Goal: Entertainment & Leisure: Consume media (video, audio)

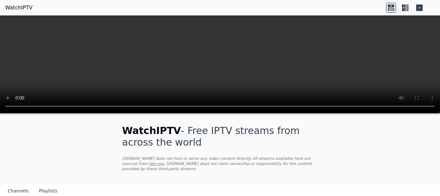
scroll to position [54, 0]
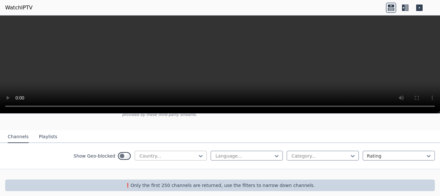
click at [154, 152] on div at bounding box center [168, 155] width 59 height 6
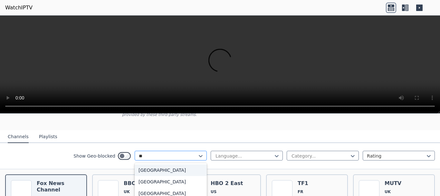
type input "***"
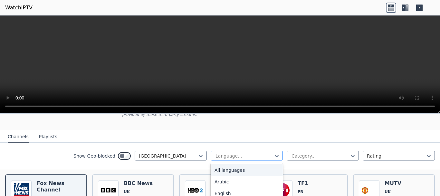
click at [234, 152] on div at bounding box center [244, 155] width 59 height 6
type input "***"
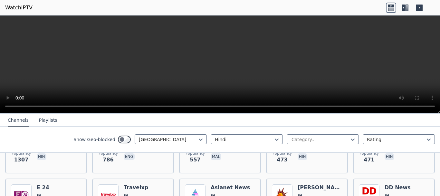
scroll to position [119, 0]
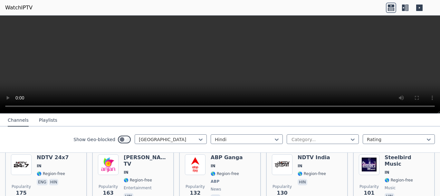
scroll to position [129, 0]
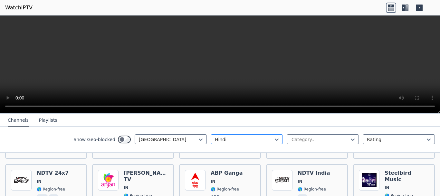
click at [242, 139] on div at bounding box center [244, 139] width 59 height 6
type input "*"
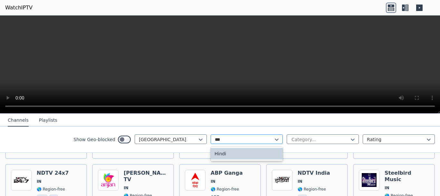
type input "****"
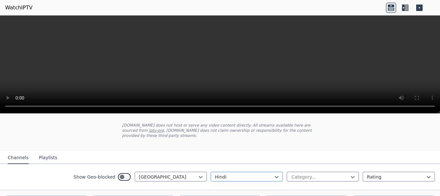
scroll to position [64, 0]
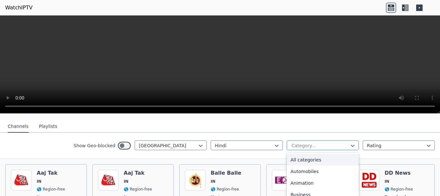
click at [297, 142] on div at bounding box center [320, 145] width 59 height 6
click at [377, 142] on div at bounding box center [396, 145] width 59 height 6
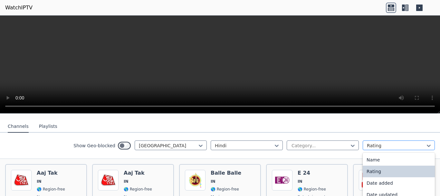
click at [378, 142] on div at bounding box center [396, 145] width 59 height 6
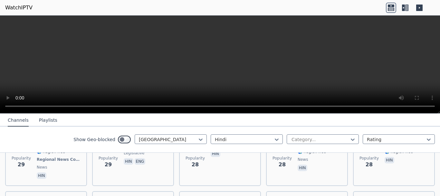
scroll to position [403, 0]
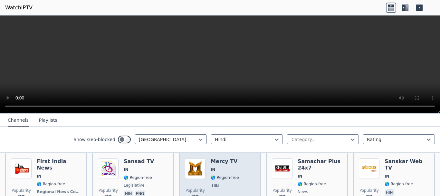
click at [197, 162] on img at bounding box center [195, 168] width 21 height 21
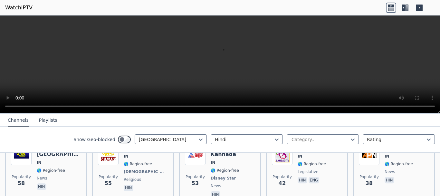
scroll to position [274, 0]
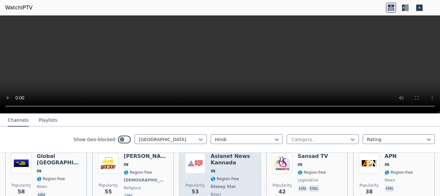
click at [198, 171] on div "Popularity 53" at bounding box center [195, 180] width 21 height 54
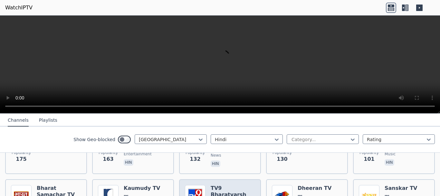
scroll to position [178, 0]
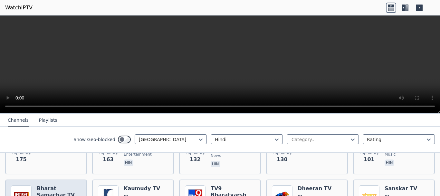
click at [65, 185] on h6 "Bharat Samachar TV" at bounding box center [59, 191] width 44 height 13
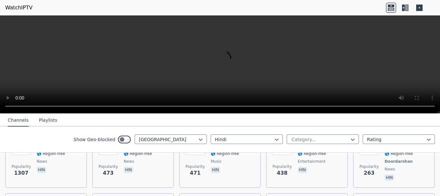
scroll to position [81, 0]
